Goal: Transaction & Acquisition: Subscribe to service/newsletter

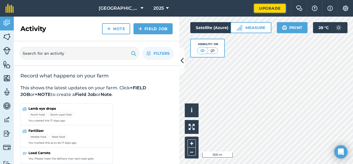
click at [276, 10] on link "Upgrade" at bounding box center [270, 8] width 32 height 9
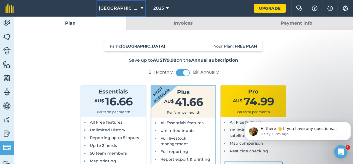
click at [133, 6] on span "[GEOGRAPHIC_DATA]" at bounding box center [119, 8] width 40 height 7
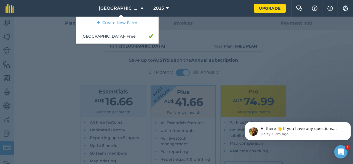
click at [67, 82] on div at bounding box center [176, 90] width 353 height 147
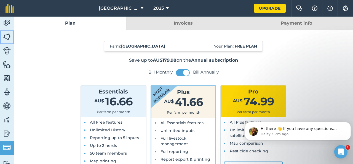
click at [8, 34] on img at bounding box center [7, 37] width 8 height 8
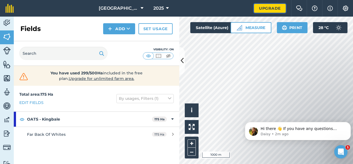
click at [270, 7] on link "Upgrade" at bounding box center [270, 8] width 32 height 9
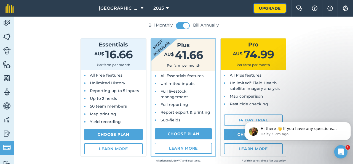
scroll to position [49, 0]
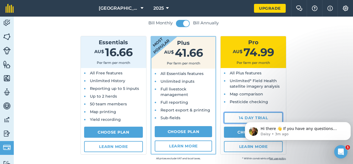
click at [242, 117] on link "14 day trial" at bounding box center [253, 117] width 59 height 11
select select "AU"
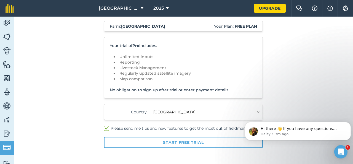
scroll to position [23, 0]
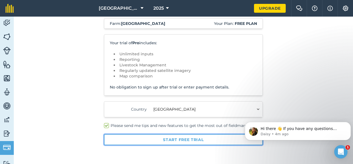
click at [183, 141] on button "Start free trial" at bounding box center [183, 139] width 159 height 11
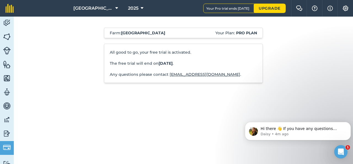
click at [314, 89] on div "Farm : [GEOGRAPHIC_DATA] Your Plan: Pro plan All good to go, your free trial is…" at bounding box center [183, 58] width 281 height 83
click at [308, 57] on div "Farm : [GEOGRAPHIC_DATA] Your Plan: Pro plan All good to go, your free trial is…" at bounding box center [183, 58] width 281 height 83
drag, startPoint x: 312, startPoint y: 53, endPoint x: 313, endPoint y: 48, distance: 5.2
click at [312, 52] on div "Farm : [GEOGRAPHIC_DATA] Your Plan: Pro plan All good to go, your free trial is…" at bounding box center [183, 58] width 281 height 83
click at [7, 24] on img at bounding box center [7, 23] width 8 height 8
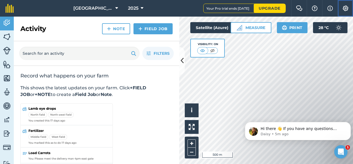
click at [346, 10] on img at bounding box center [346, 9] width 7 height 6
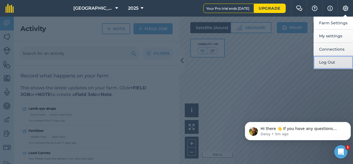
click at [331, 61] on button "Log Out" at bounding box center [333, 62] width 39 height 13
